Goal: Information Seeking & Learning: Learn about a topic

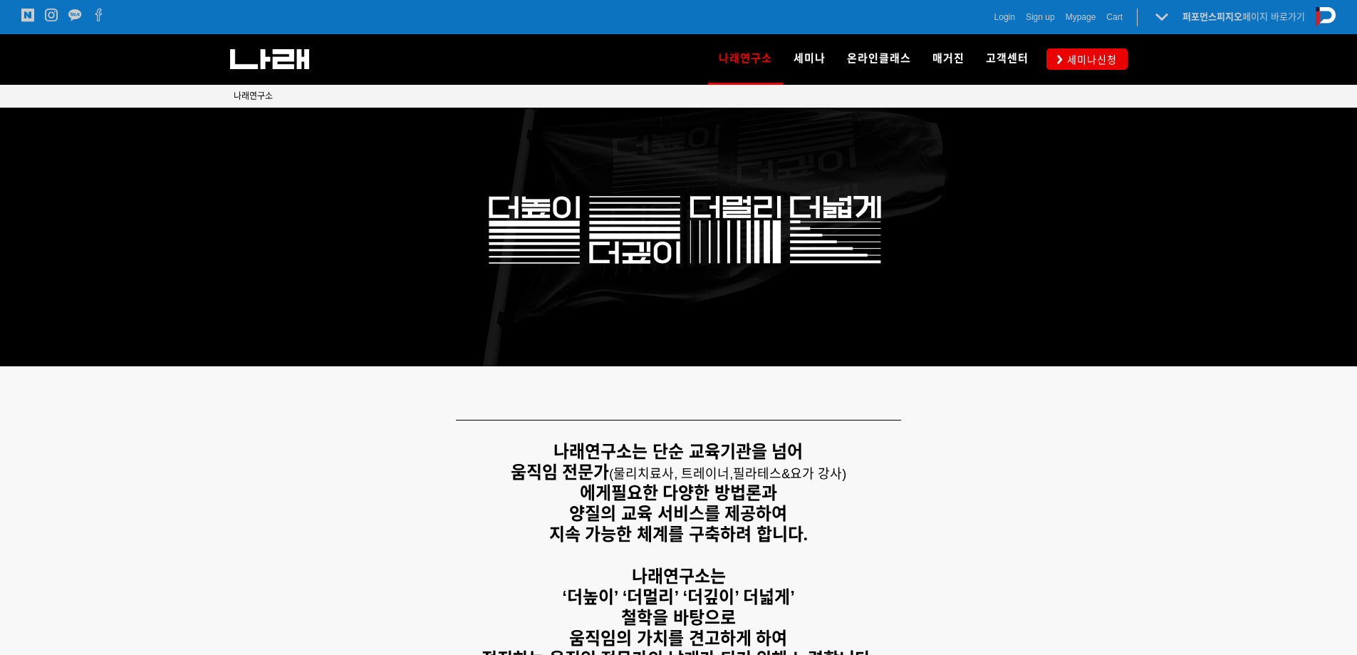
click at [228, 457] on div "나래연구소는 단순 교육기관을 넘어 움직임 전문가 ( 물리치료사, 트레이너, 필라테스&요가 강사) 에게 필요한 다양한 방법론과 양질의 교육 서비…" at bounding box center [679, 555] width 912 height 249
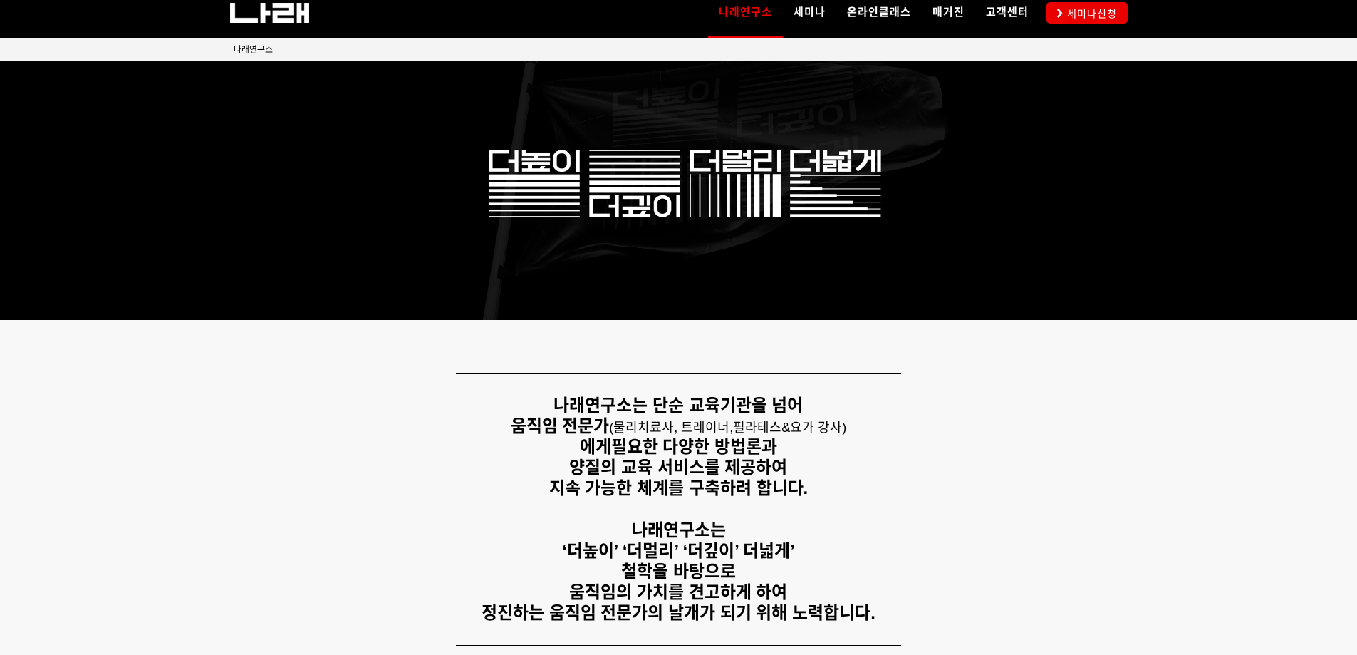
scroll to position [71, 0]
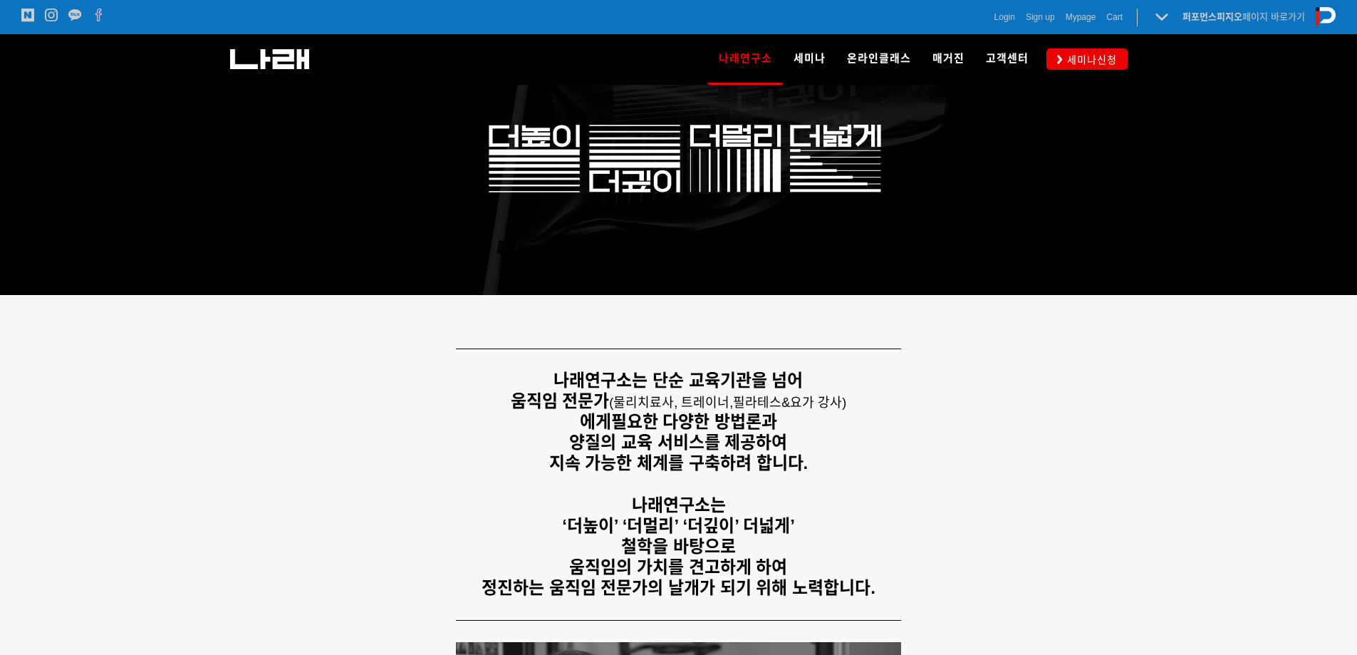
drag, startPoint x: 523, startPoint y: 390, endPoint x: 859, endPoint y: 458, distance: 343.1
click at [852, 455] on div "나래연구소는 단순 교육기관을 넘어 움직임 전문가 ( 물리치료사, 트레이너, 필라테스&요가 강사) 에게 필요한 다양한 방법론과 양질의 교육 서비…" at bounding box center [679, 484] width 890 height 228
click at [865, 459] on p "지속 가능한 체계를 구축하려 합니다." at bounding box center [679, 463] width 890 height 21
drag, startPoint x: 879, startPoint y: 464, endPoint x: 444, endPoint y: 395, distance: 439.9
click at [444, 395] on div "나래연구소는 단순 교육기관을 넘어 움직임 전문가 ( 물리치료사, 트레이너, 필라테스&요가 강사) 에게 필요한 다양한 방법론과 양질의 교육 서비…" at bounding box center [679, 484] width 890 height 228
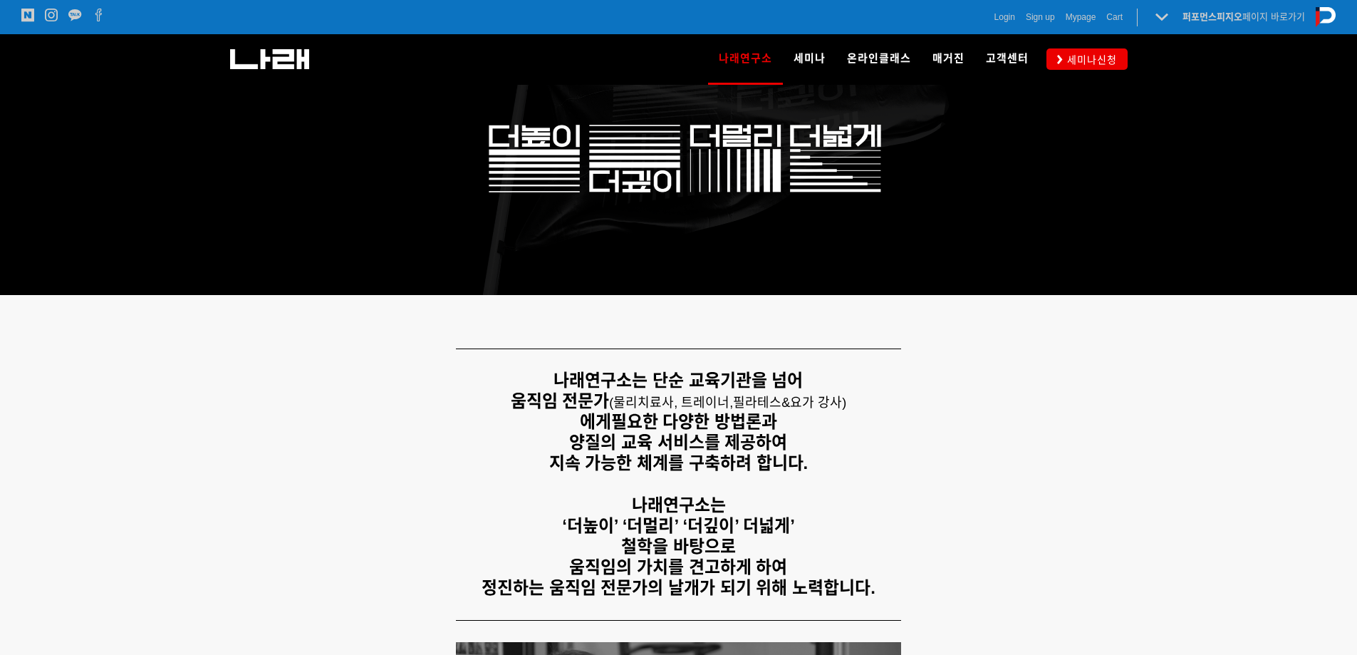
click at [444, 395] on p "움직임 전문가 ( 물리치료사, 트레이너, 필라테스&요가 강사) 에게 필요한 다양한 방법론과" at bounding box center [679, 411] width 890 height 41
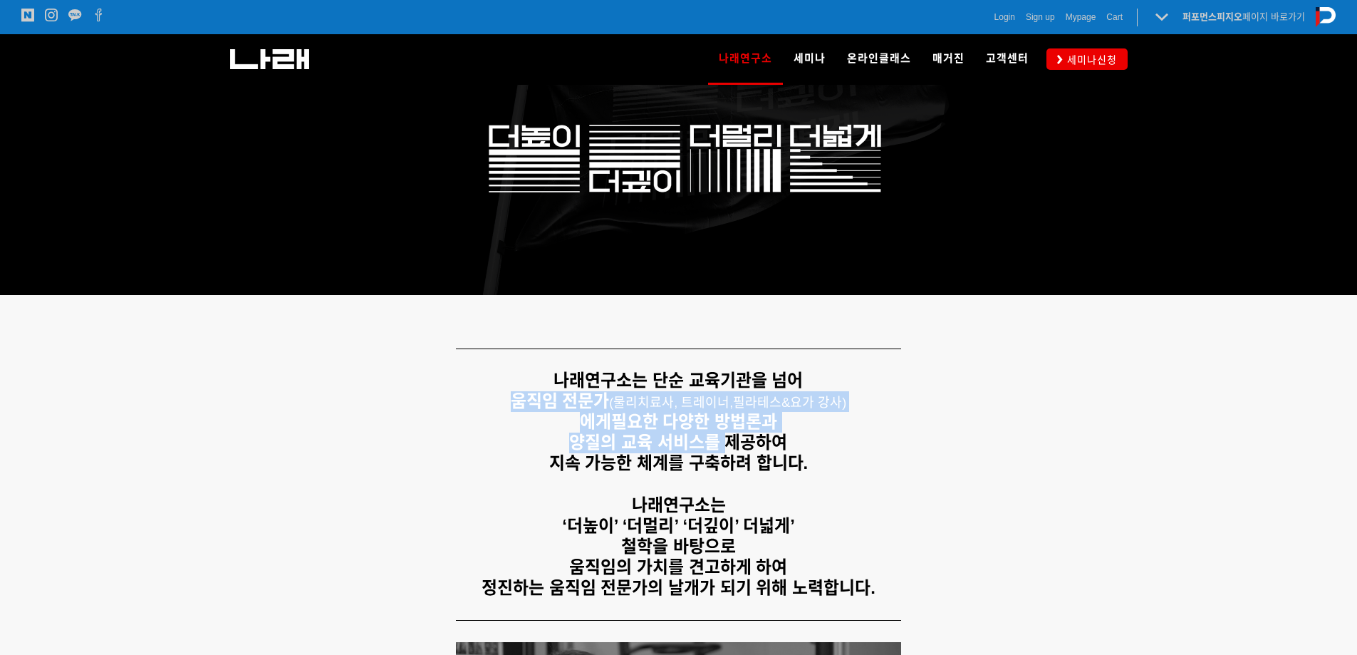
drag, startPoint x: 478, startPoint y: 414, endPoint x: 836, endPoint y: 452, distance: 360.3
click at [778, 446] on div "나래연구소는 단순 교육기관을 넘어 움직임 전문가 ( 물리치료사, 트레이너, 필라테스&요가 강사) 에게 필요한 다양한 방법론과 양질의 교육 서비…" at bounding box center [679, 484] width 890 height 228
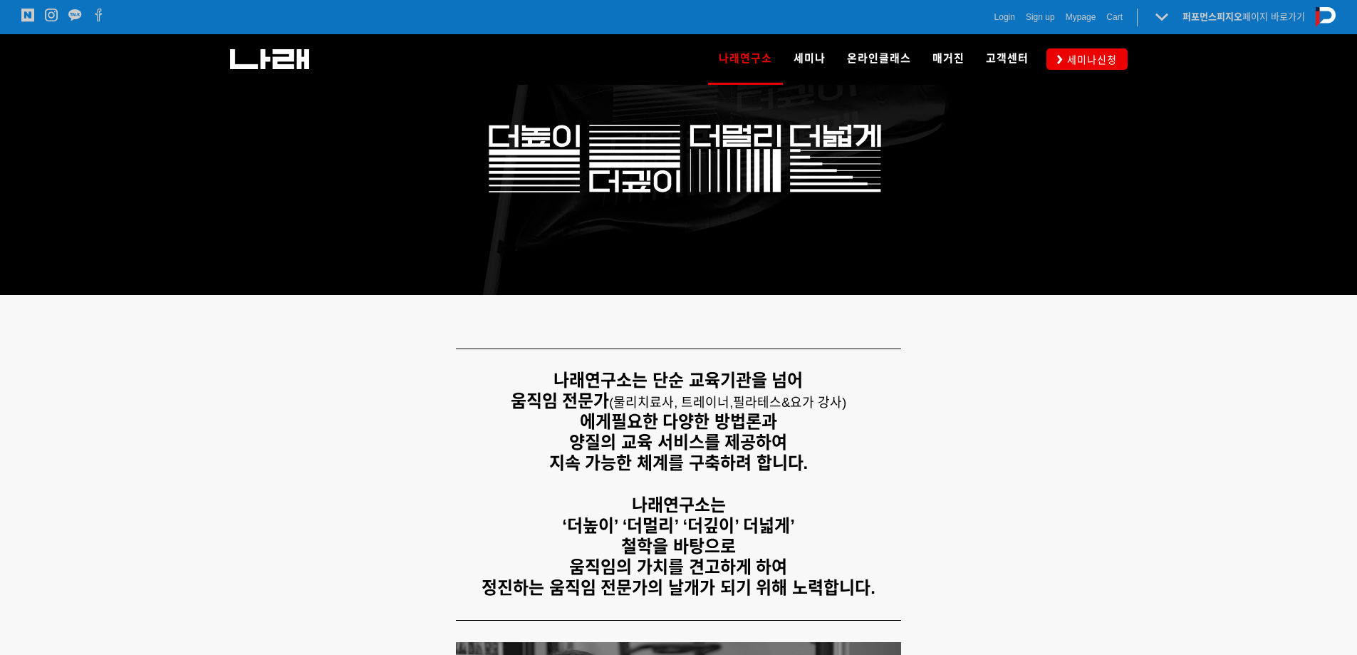
click at [836, 452] on p "양질의 교육 서비스를 제공하여" at bounding box center [679, 442] width 890 height 21
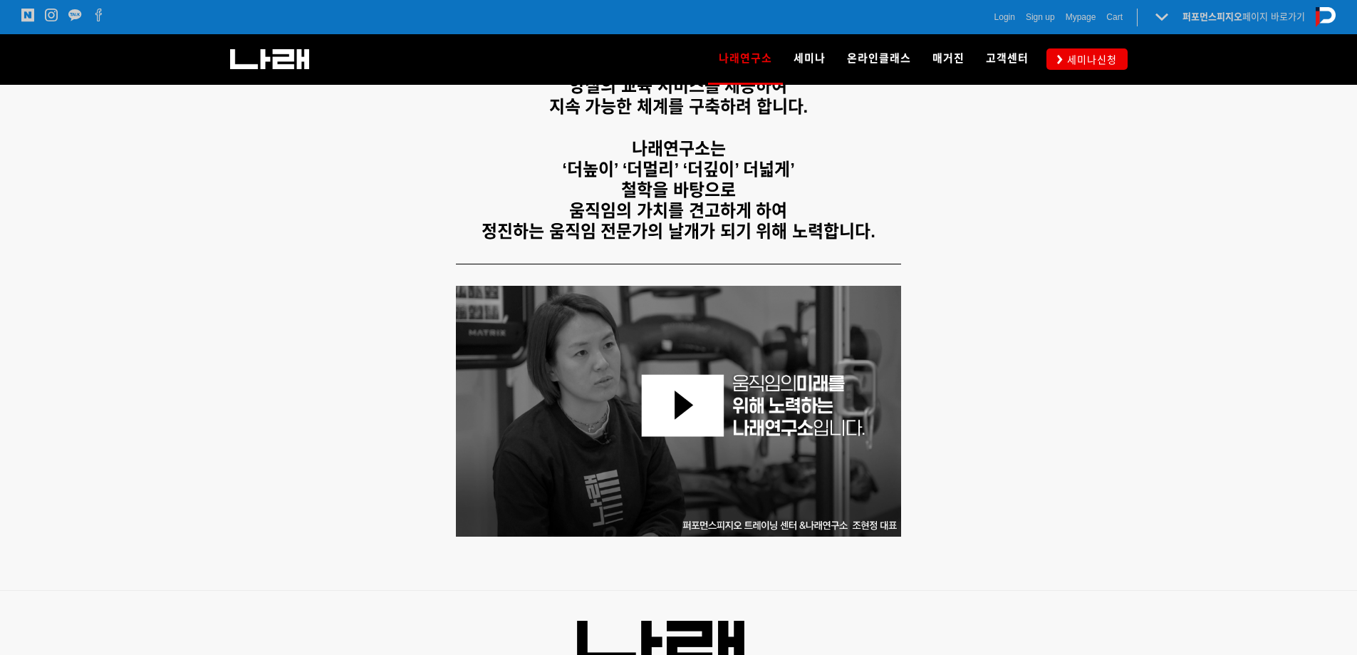
scroll to position [783, 0]
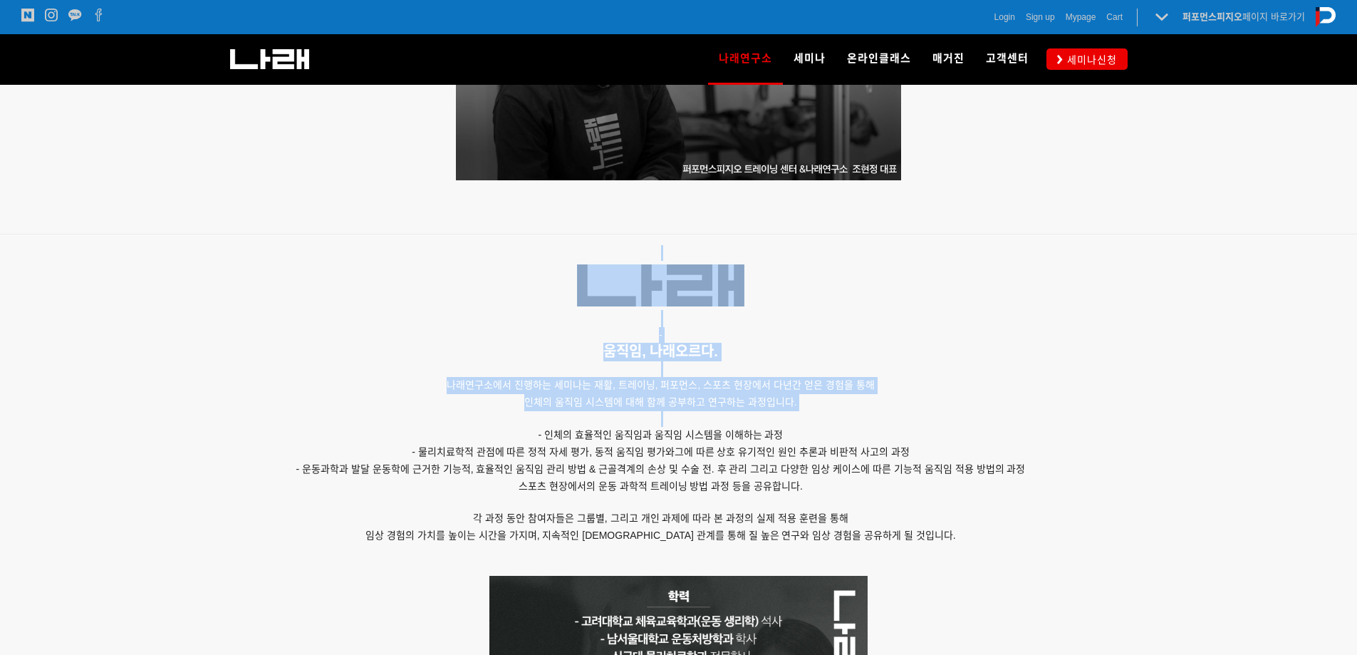
drag, startPoint x: 215, startPoint y: 362, endPoint x: 860, endPoint y: 423, distance: 647.5
click at [860, 423] on div "- 움직임, 나래오르다. 나래연구소에서 진행하는 세미나는 재활, 트레이닝, 퍼포먼스, 스포츠 현장에서 다년간 얻은 경험을 통해 인체의 움직임 …" at bounding box center [678, 410] width 1357 height 330
click at [860, 423] on p at bounding box center [661, 419] width 855 height 16
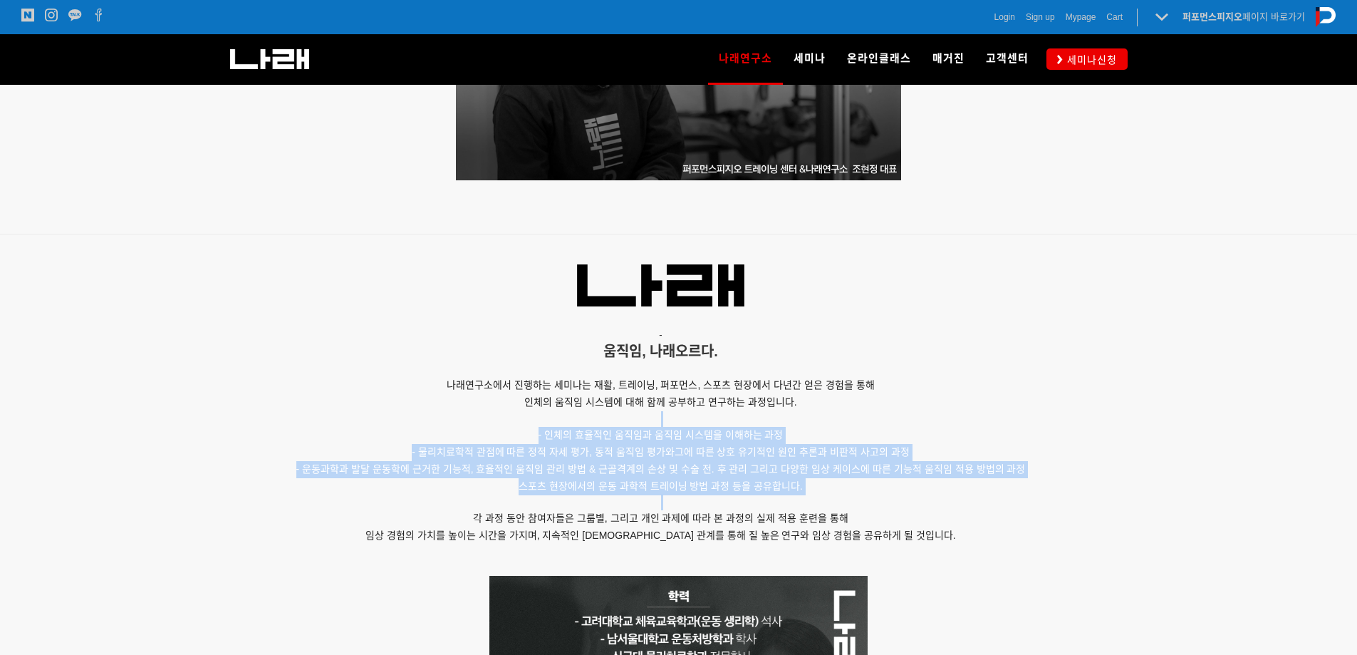
drag, startPoint x: 976, startPoint y: 509, endPoint x: 395, endPoint y: 422, distance: 586.9
click at [395, 422] on div "- 움직임, 나래오르다. 나래연구소에서 진행하는 세미나는 재활, 트레이닝, 퍼포먼스, 스포츠 현장에서 다년간 얻은 경험을 통해 인체의 움직임 …" at bounding box center [661, 410] width 855 height 330
click at [395, 422] on p at bounding box center [661, 419] width 855 height 16
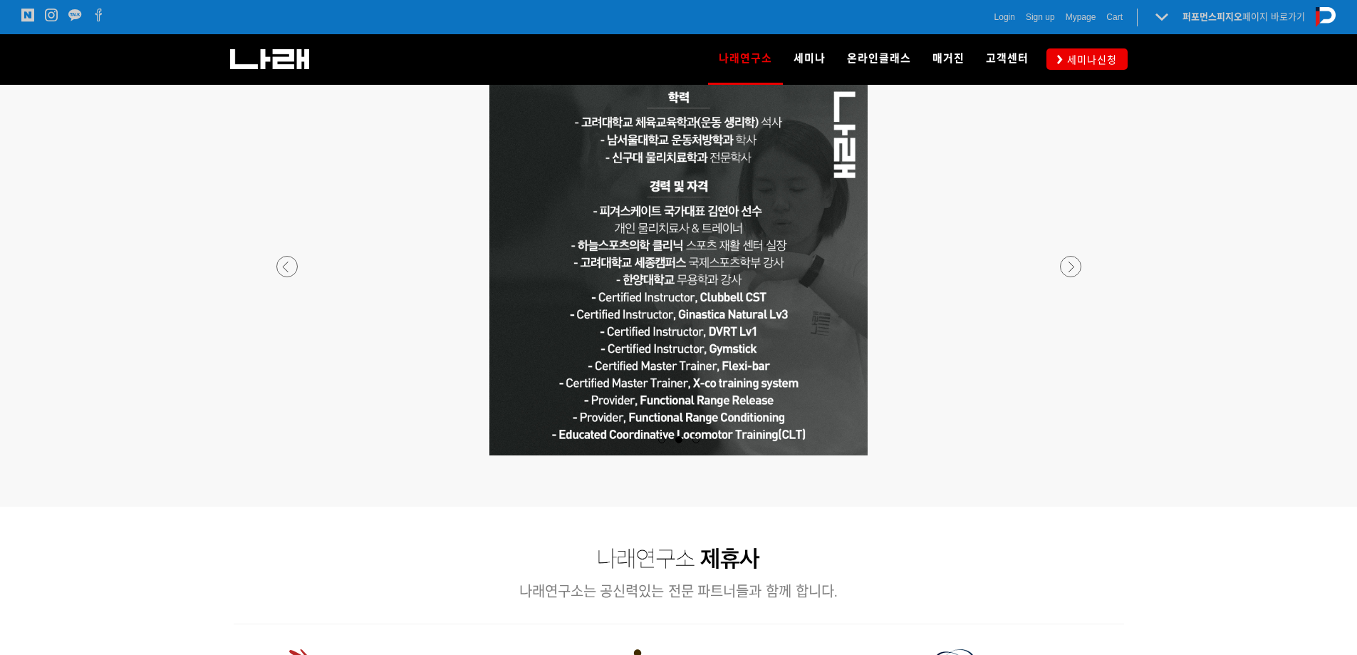
click at [395, 421] on p at bounding box center [679, 266] width 840 height 378
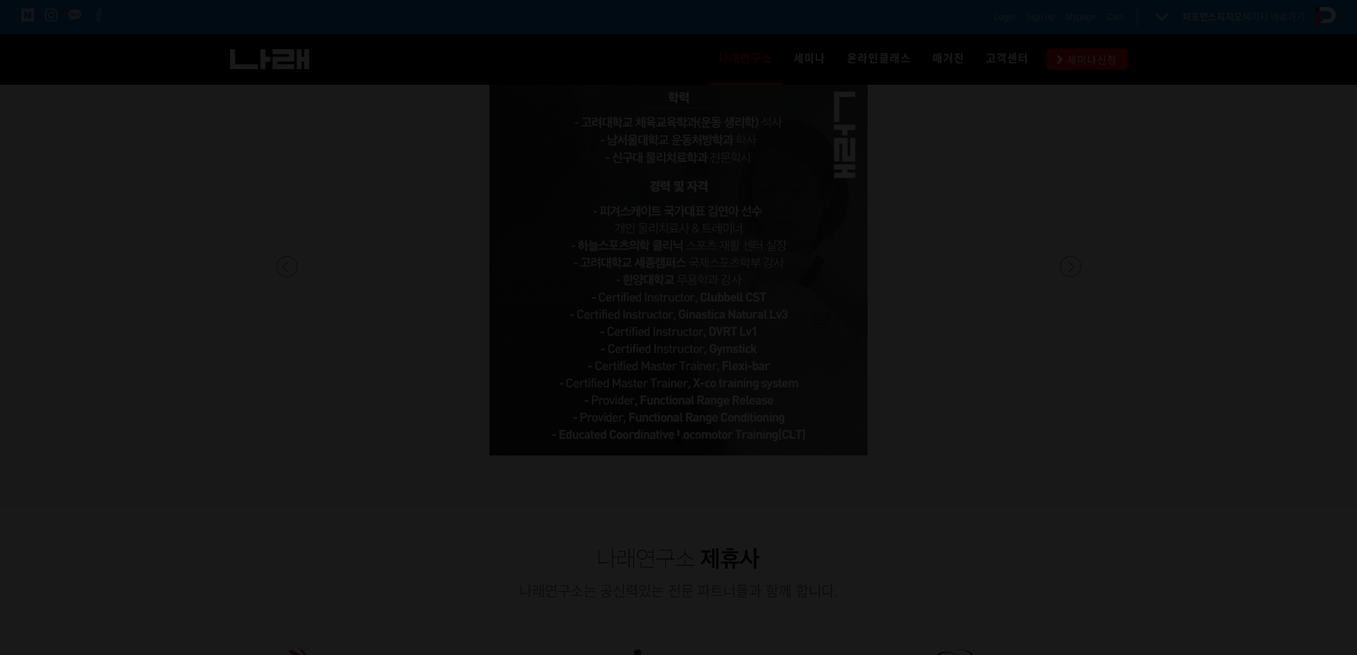
scroll to position [1709, 0]
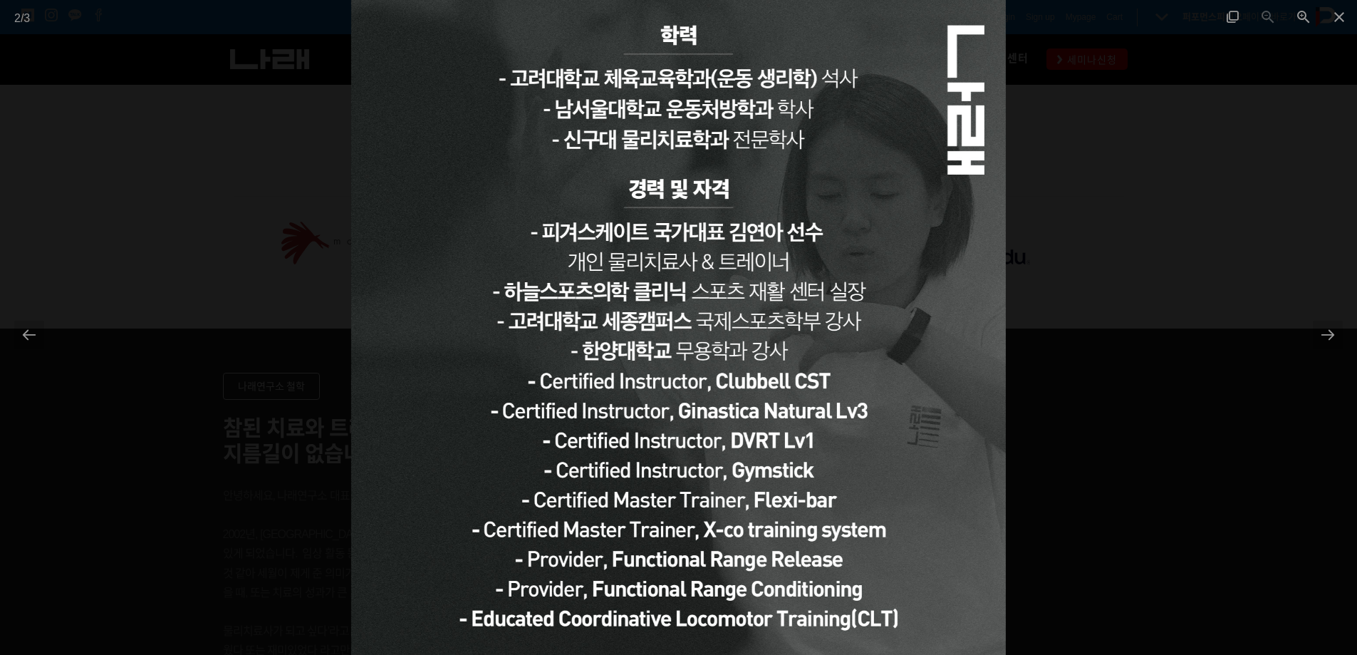
click at [1288, 55] on div at bounding box center [678, 327] width 1357 height 655
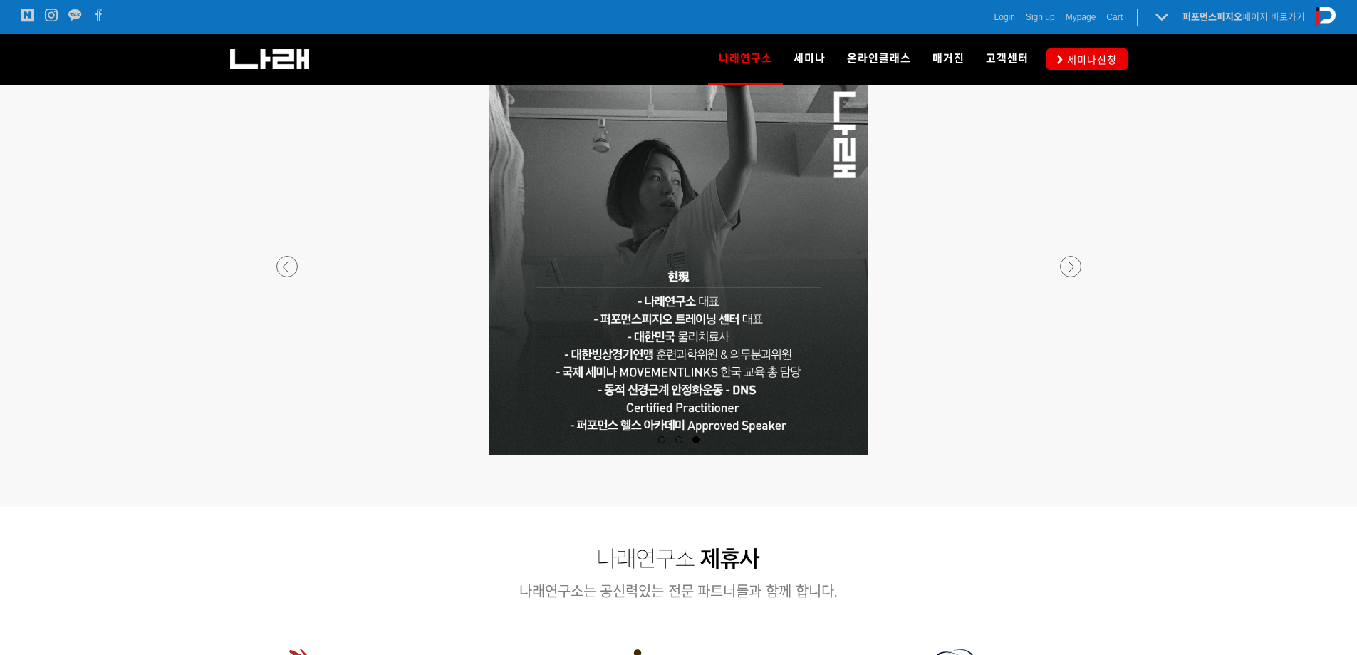
click at [391, 392] on p at bounding box center [679, 266] width 840 height 378
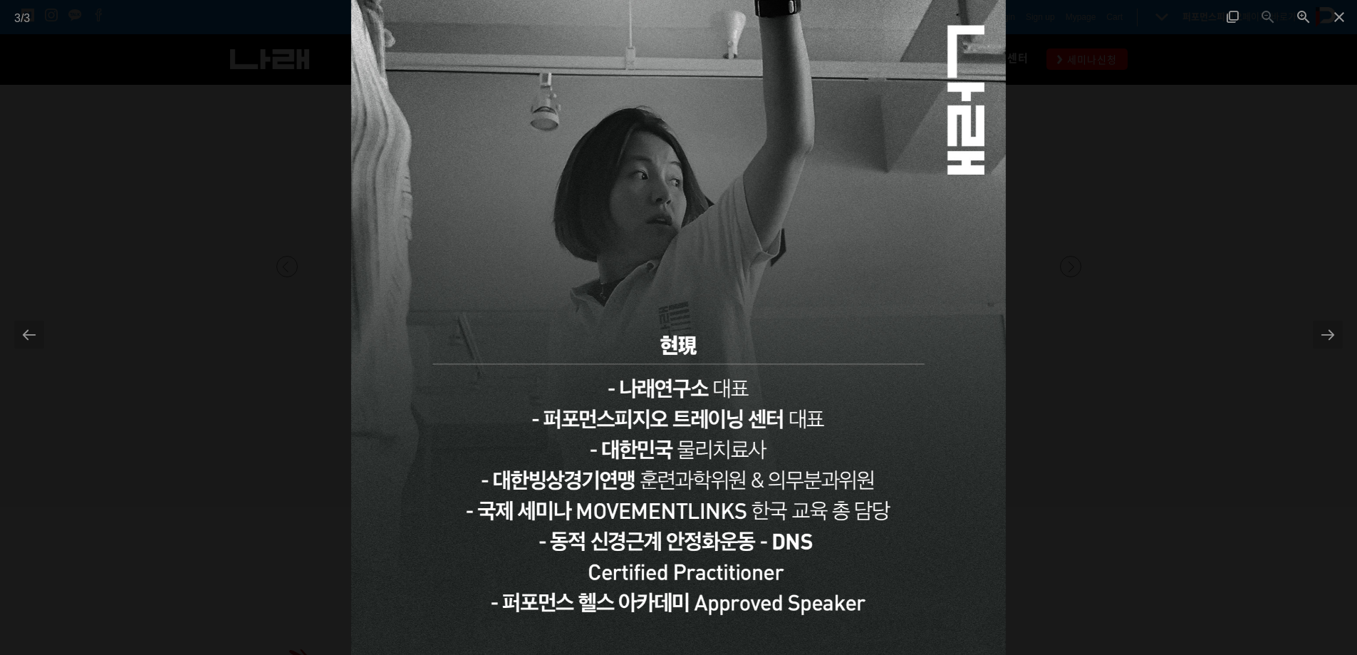
click at [387, 392] on img at bounding box center [678, 327] width 655 height 655
click at [232, 485] on div at bounding box center [678, 327] width 1357 height 655
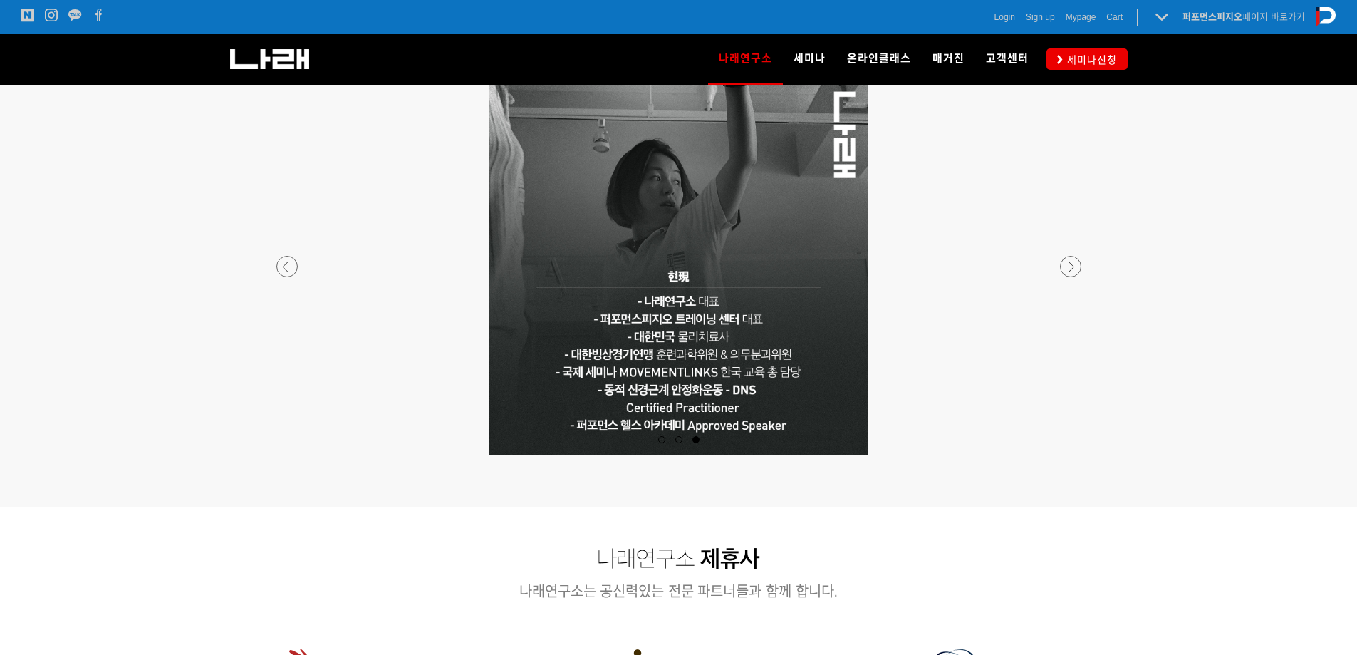
click at [334, 507] on div at bounding box center [679, 525] width 912 height 38
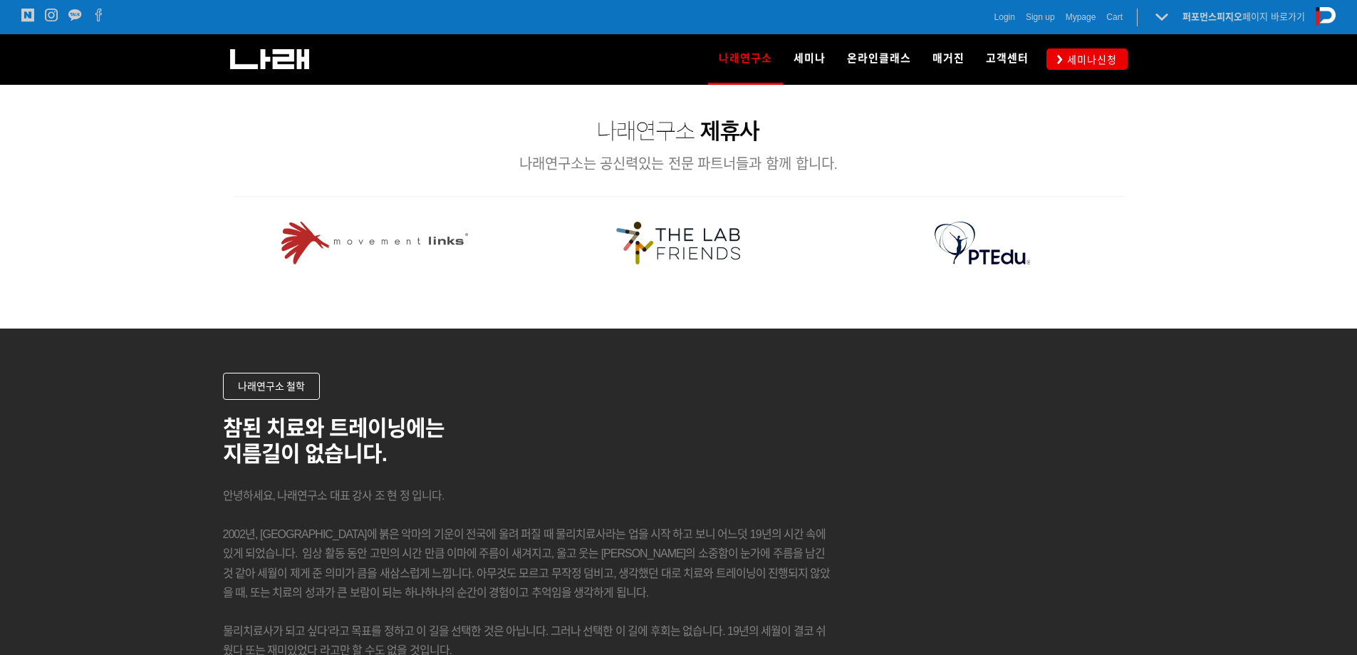
scroll to position [2412, 0]
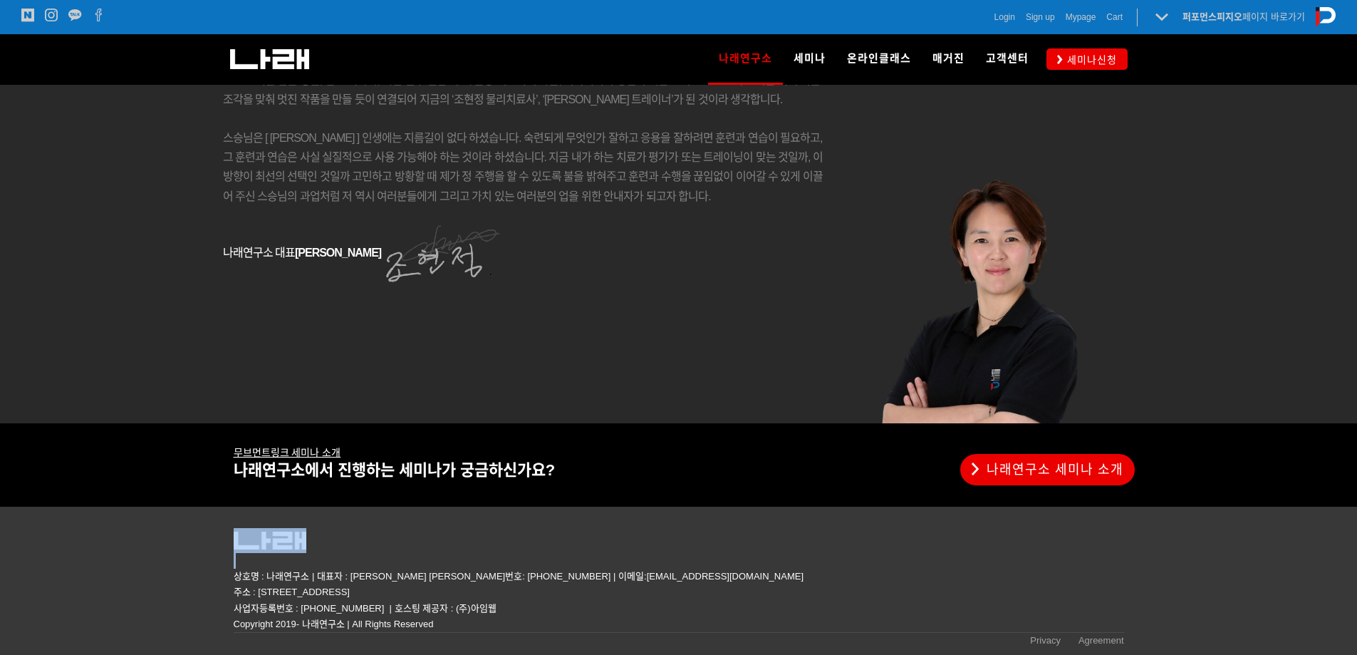
drag, startPoint x: 350, startPoint y: 522, endPoint x: 682, endPoint y: 562, distance: 335.0
click at [682, 562] on div "상호명 : 나래연구소 | 대표자 : [PERSON_NAME] [PERSON_NAME]번호: [PHONE_NUMBER] | 이메일:[EMAIL_…" at bounding box center [679, 580] width 912 height 148
click at [682, 562] on p at bounding box center [679, 561] width 890 height 16
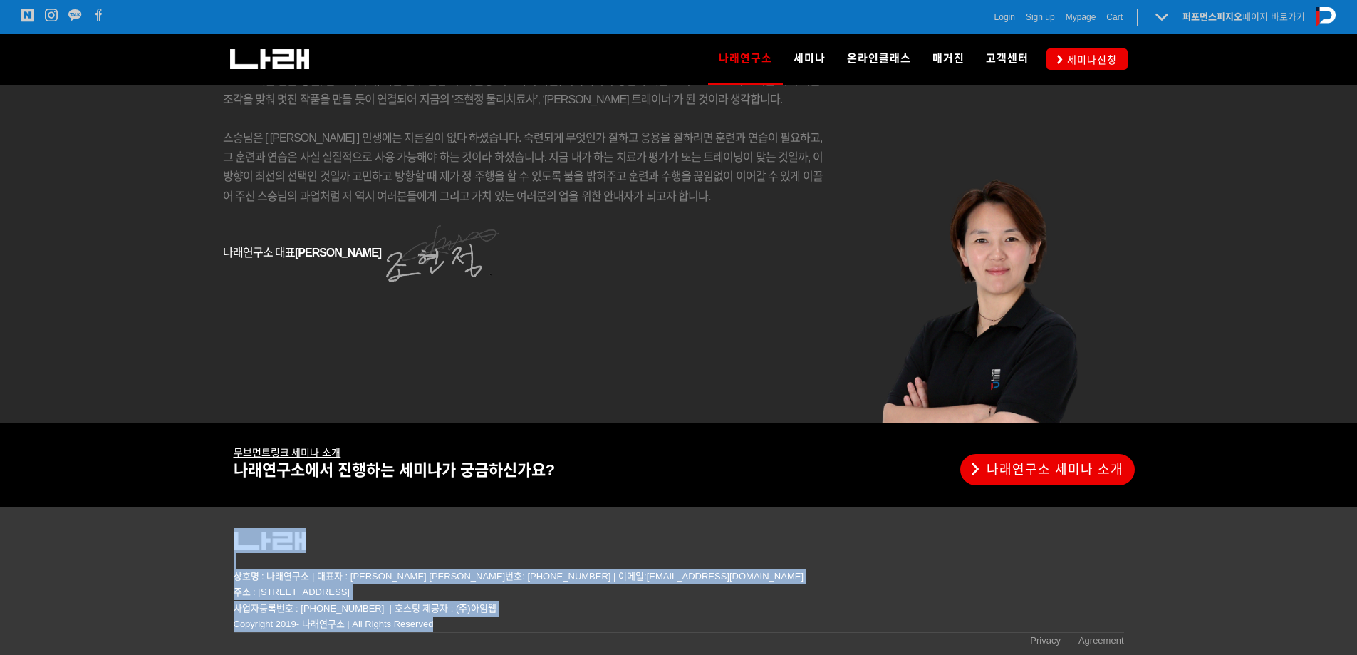
drag, startPoint x: 601, startPoint y: 616, endPoint x: 174, endPoint y: 598, distance: 427.0
click at [174, 598] on div "상호명 : 나래연구소 | 대표자 : [PERSON_NAME] [PERSON_NAME]번호: [PHONE_NUMBER] | 이메일:[EMAIL_…" at bounding box center [678, 580] width 1357 height 148
click at [696, 560] on p at bounding box center [679, 561] width 890 height 16
